Goal: Complete application form

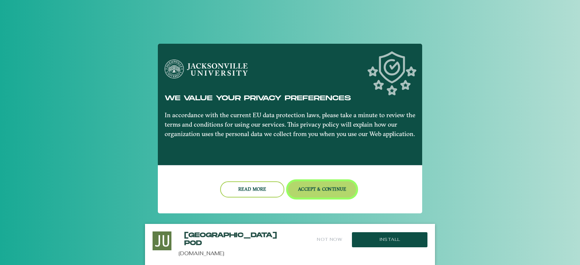
click at [311, 186] on button "Accept & Continue" at bounding box center [322, 190] width 68 height 16
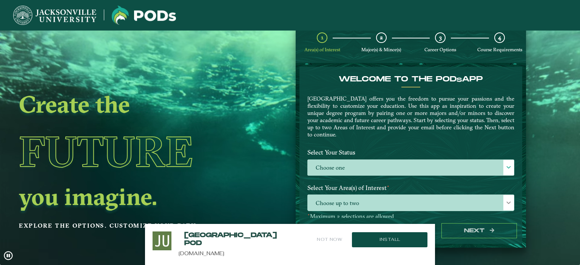
scroll to position [30, 0]
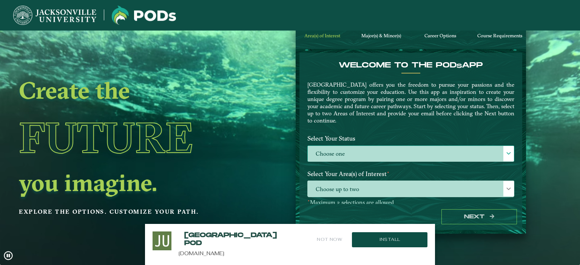
click at [339, 154] on label "Choose one" at bounding box center [411, 154] width 206 height 16
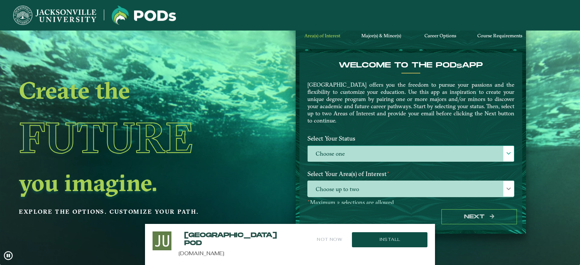
scroll to position [4, 33]
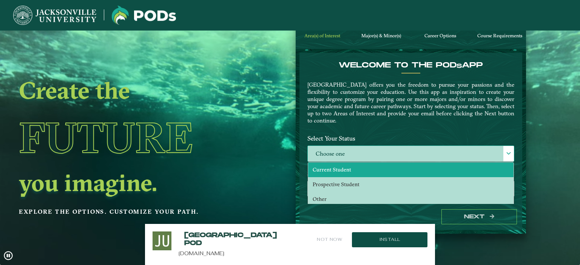
click at [344, 166] on span "Current Student" at bounding box center [332, 169] width 39 height 7
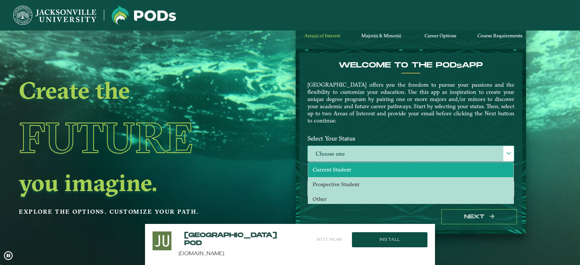
select select "[object Object]"
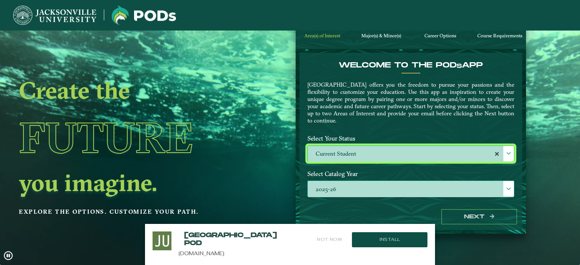
scroll to position [38, 0]
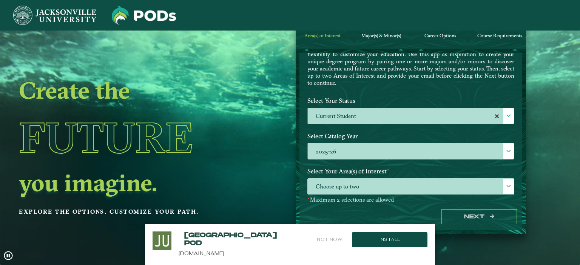
click at [351, 151] on label "2025-26" at bounding box center [411, 151] width 206 height 16
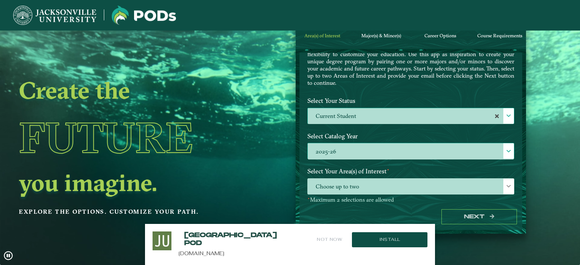
scroll to position [4, 33]
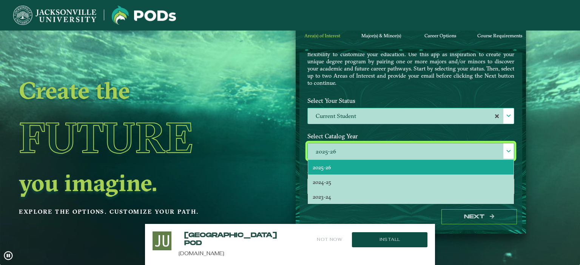
click at [338, 165] on li "2025-26" at bounding box center [410, 167] width 205 height 15
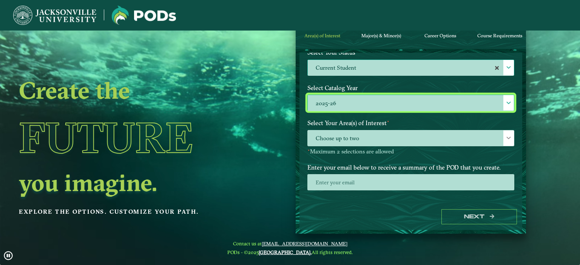
scroll to position [89, 0]
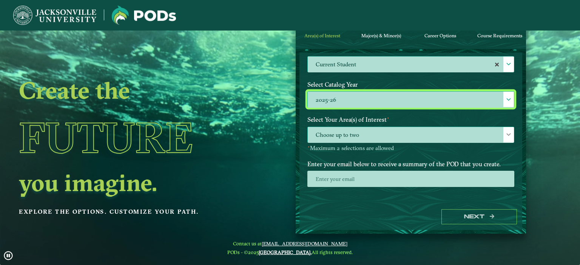
click at [344, 131] on span "Choose up to two" at bounding box center [411, 135] width 206 height 16
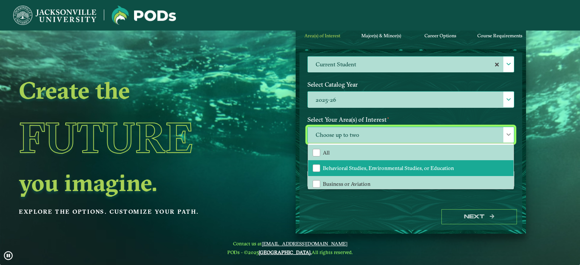
scroll to position [38, 0]
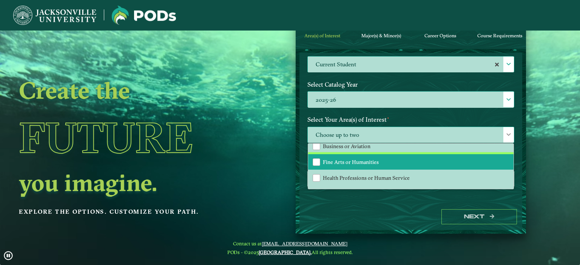
click at [390, 165] on li "Fine Arts or Humanities" at bounding box center [410, 162] width 205 height 16
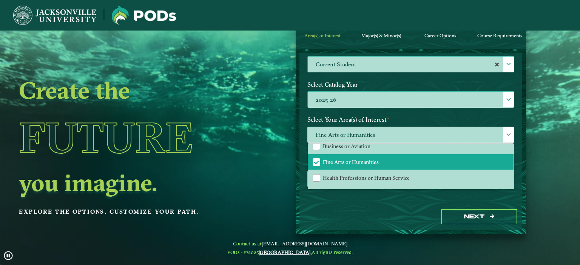
click at [326, 203] on div "Welcome to the POD s app Jacksonville University offers you the freedom to purs…" at bounding box center [410, 128] width 223 height 151
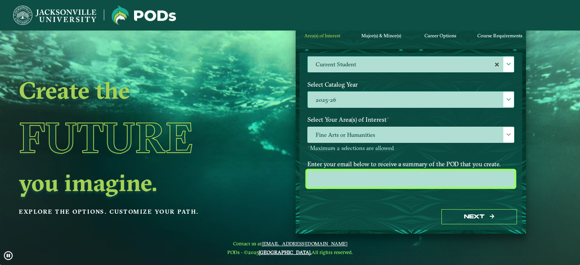
click at [359, 184] on input "email" at bounding box center [410, 179] width 207 height 16
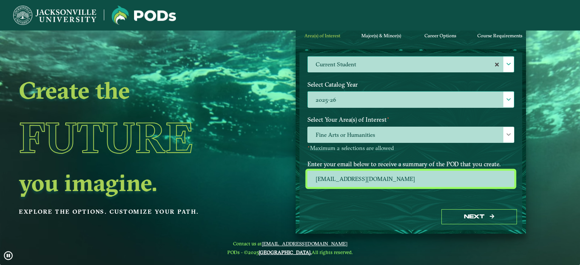
scroll to position [0, 0]
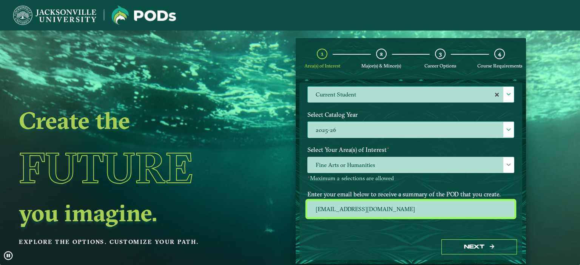
type input "ltsubak@jacksonville.edu"
